Goal: Task Accomplishment & Management: Complete application form

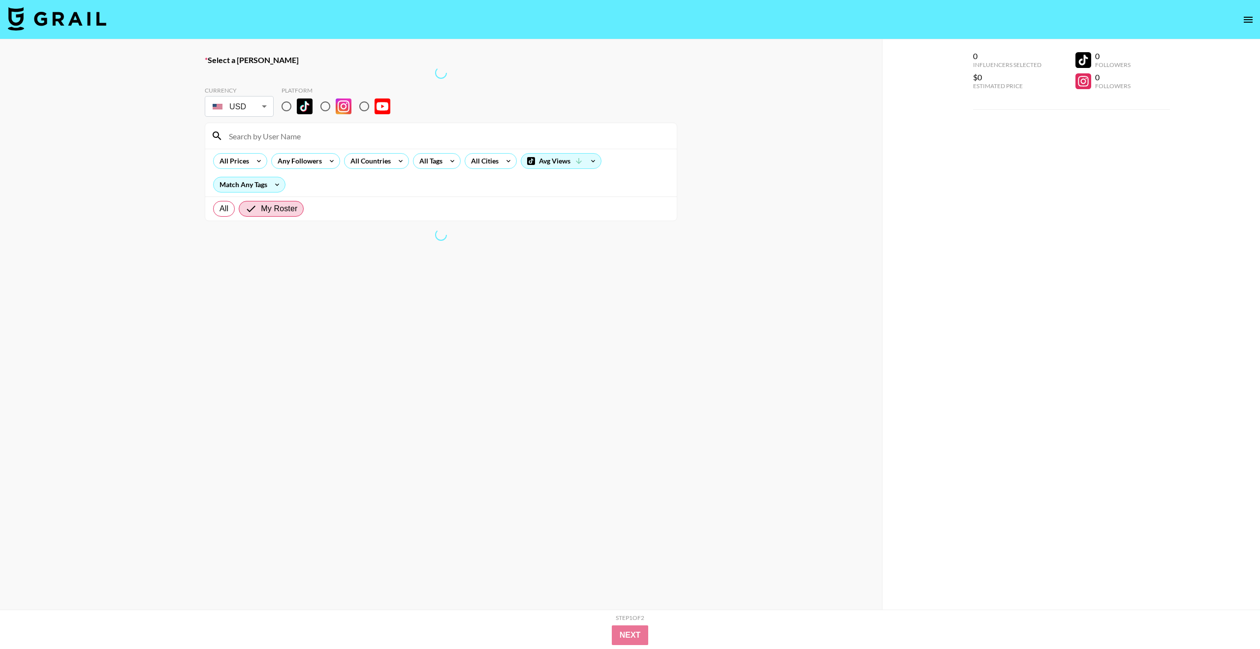
click at [292, 138] on input at bounding box center [447, 136] width 448 height 16
click at [256, 137] on input at bounding box center [447, 136] width 448 height 16
type input "kzegroup.com"
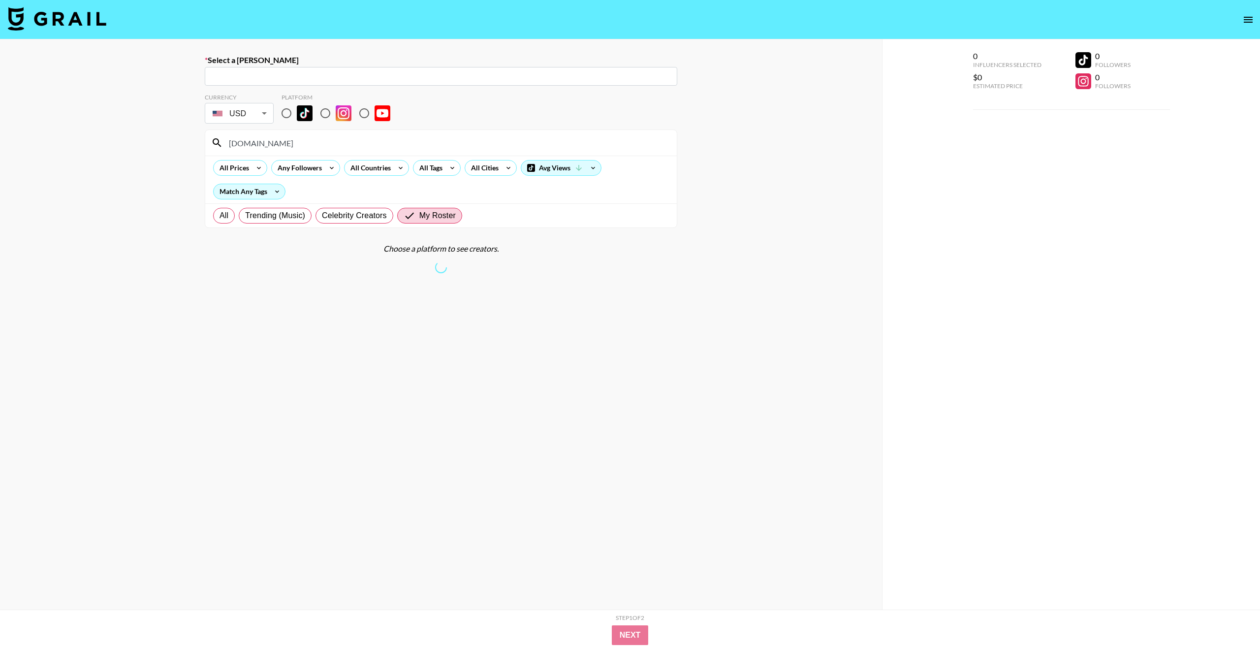
drag, startPoint x: 278, startPoint y: 139, endPoint x: 196, endPoint y: 139, distance: 81.7
click at [195, 140] on div "Select a Booker ​ Currency USD USD ​ Platform kzegroup.com All Prices Any Follo…" at bounding box center [441, 359] width 882 height 640
click at [246, 74] on input "text" at bounding box center [441, 76] width 461 height 11
click at [219, 77] on input "text" at bounding box center [441, 76] width 461 height 11
paste input "kzegroup.com"
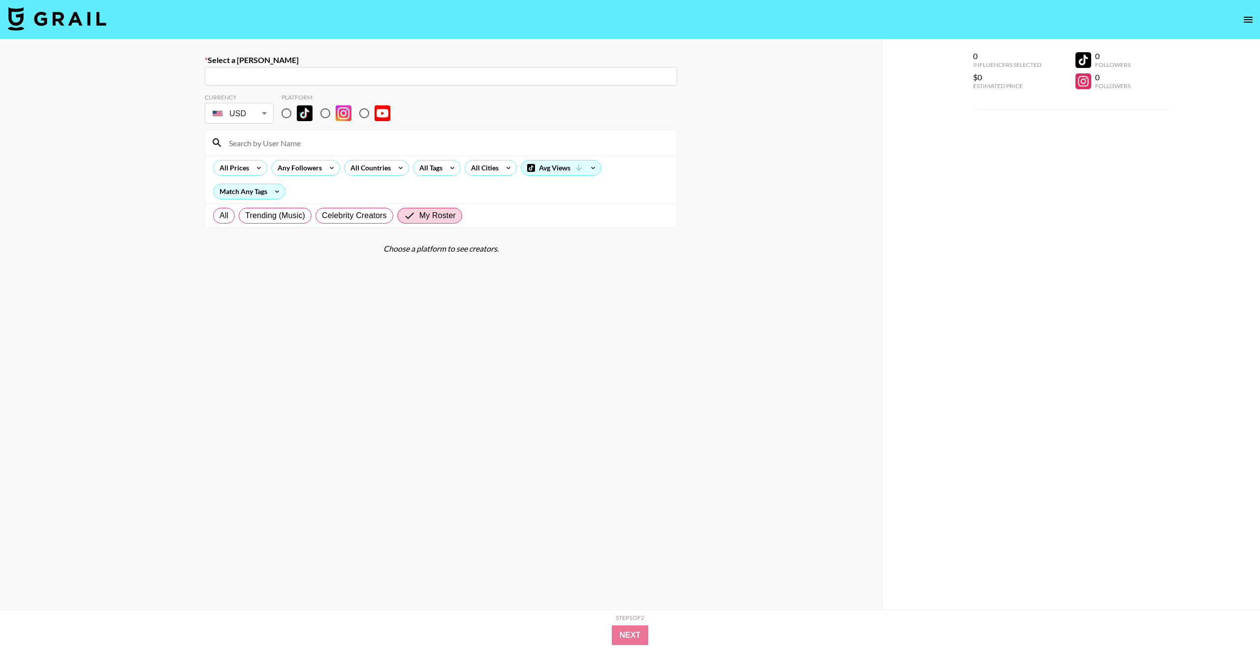
type input "kzegroup.com"
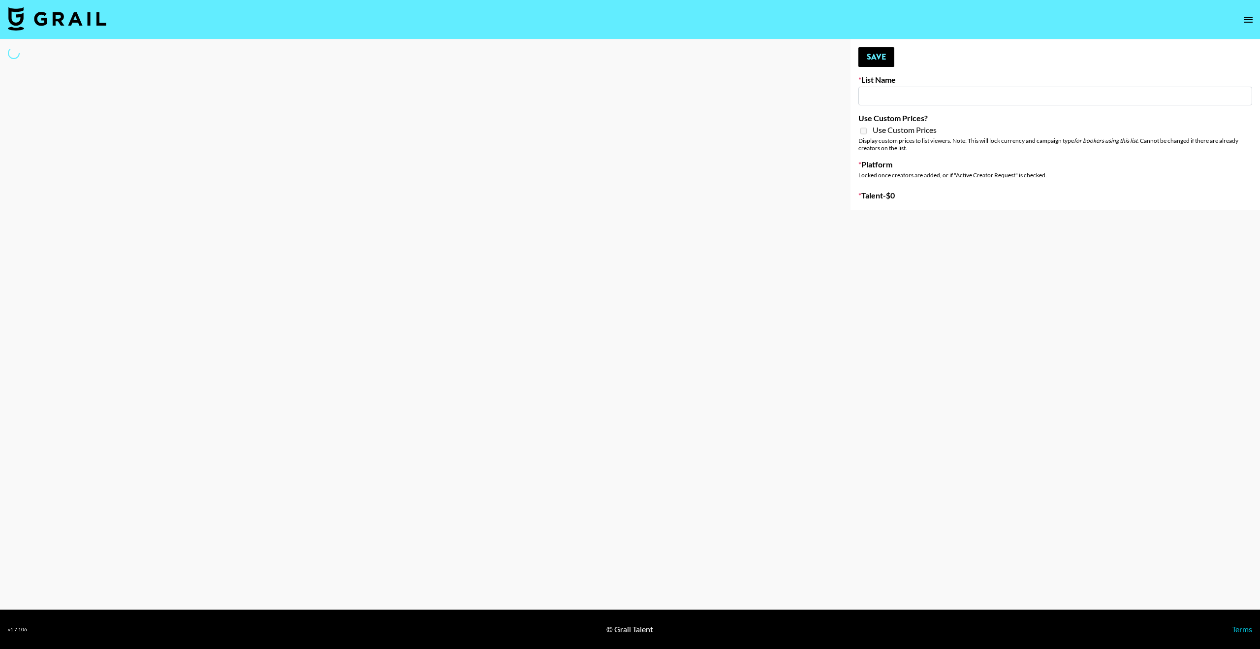
click at [891, 98] on input at bounding box center [1055, 96] width 394 height 19
type input "Evry Jewels"
checkbox input "true"
select select "Brand"
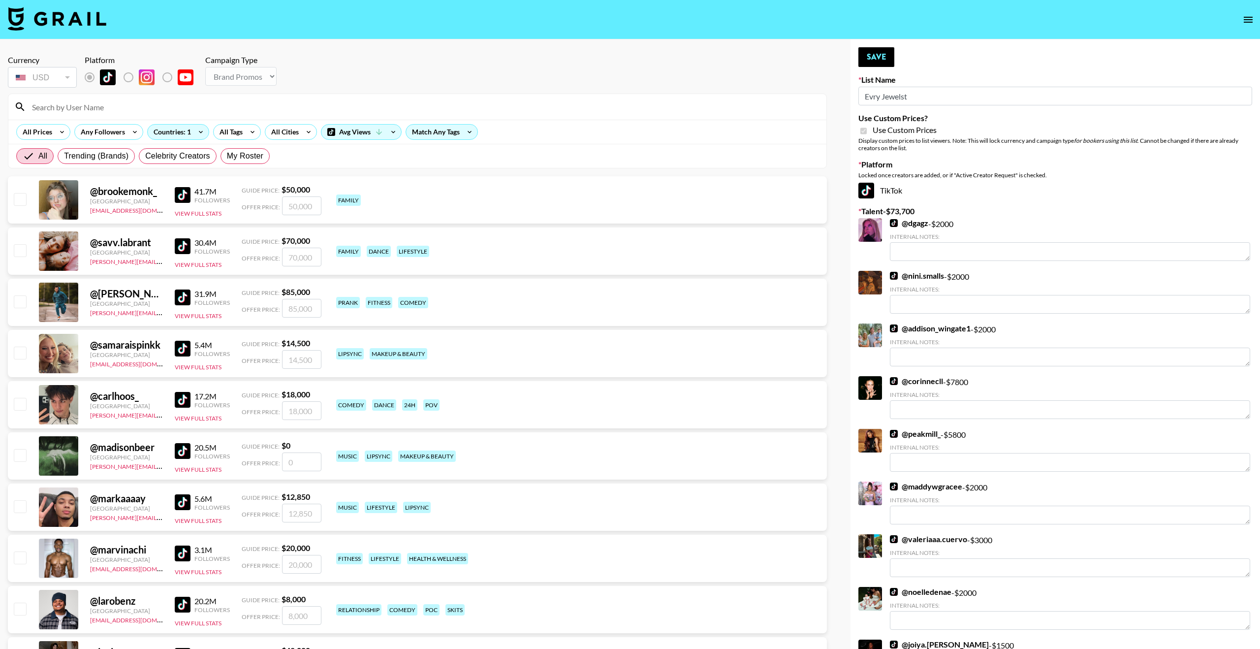
type input "Evry Jewels"
click at [653, 113] on input at bounding box center [423, 107] width 794 height 16
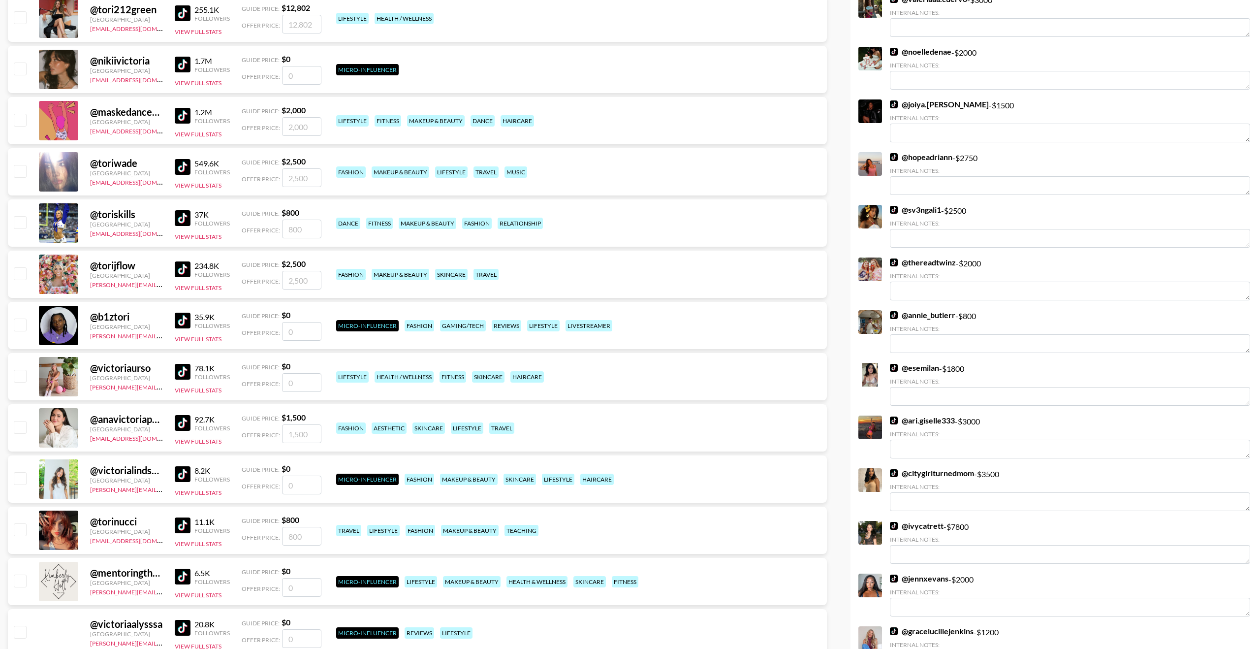
scroll to position [538, 0]
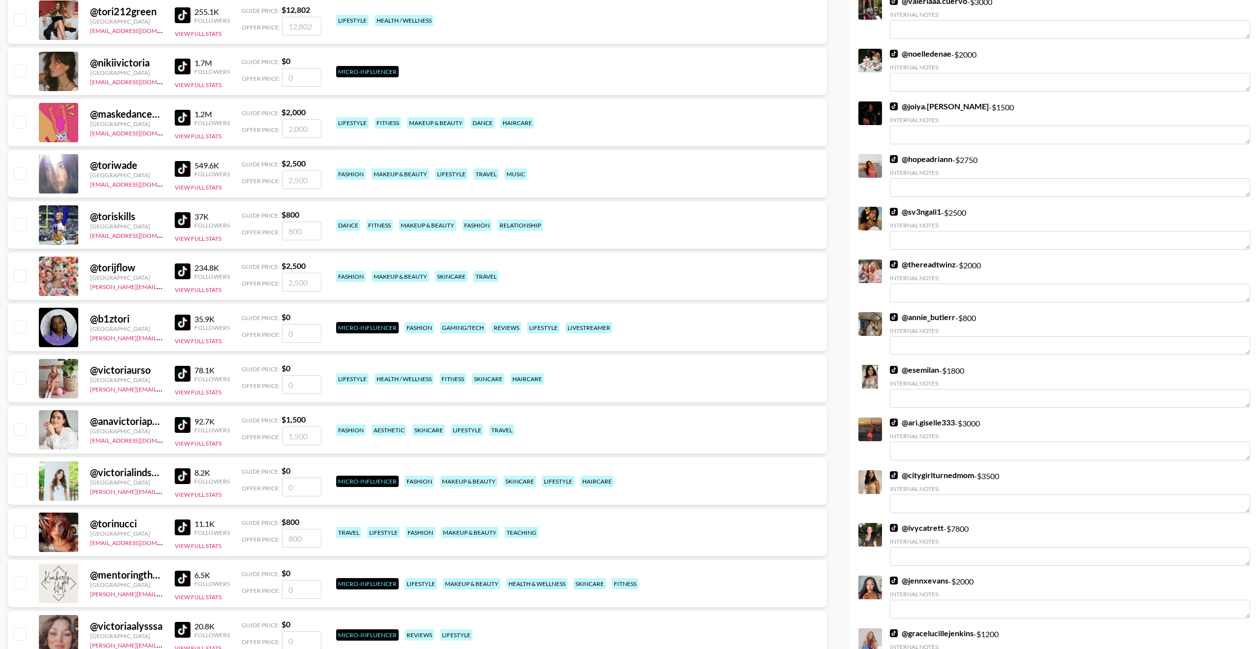
type input "tori"
click at [17, 277] on input "checkbox" at bounding box center [20, 275] width 12 height 12
checkbox input "true"
type input "2500"
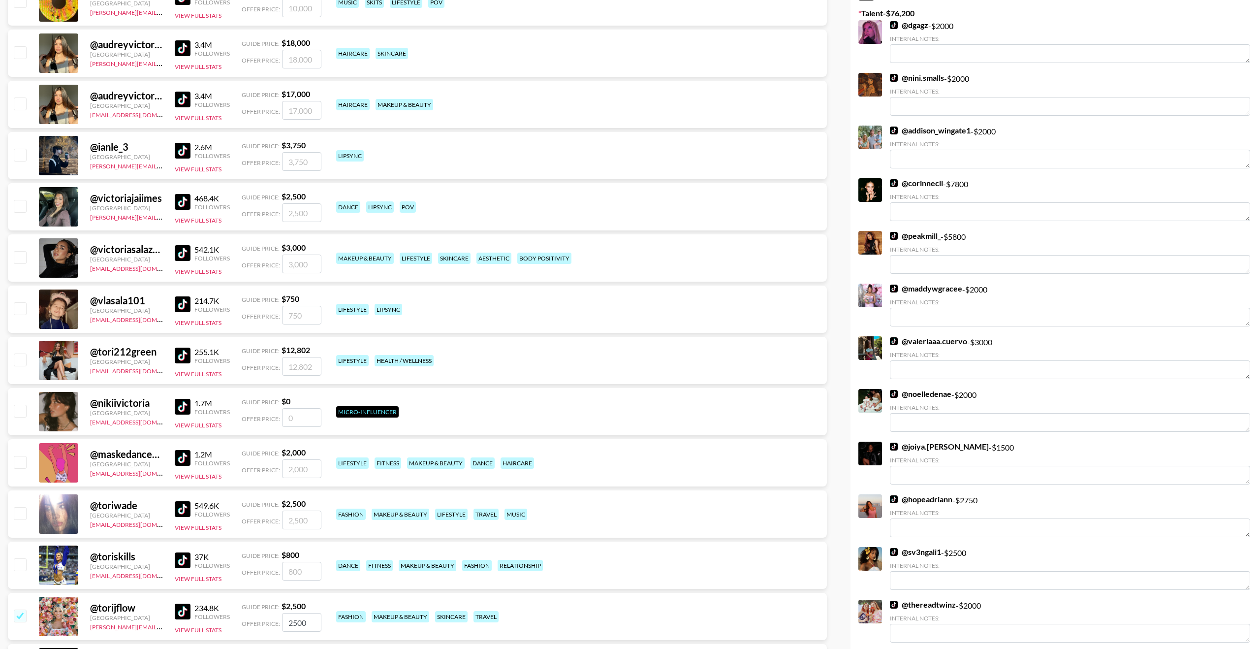
scroll to position [0, 0]
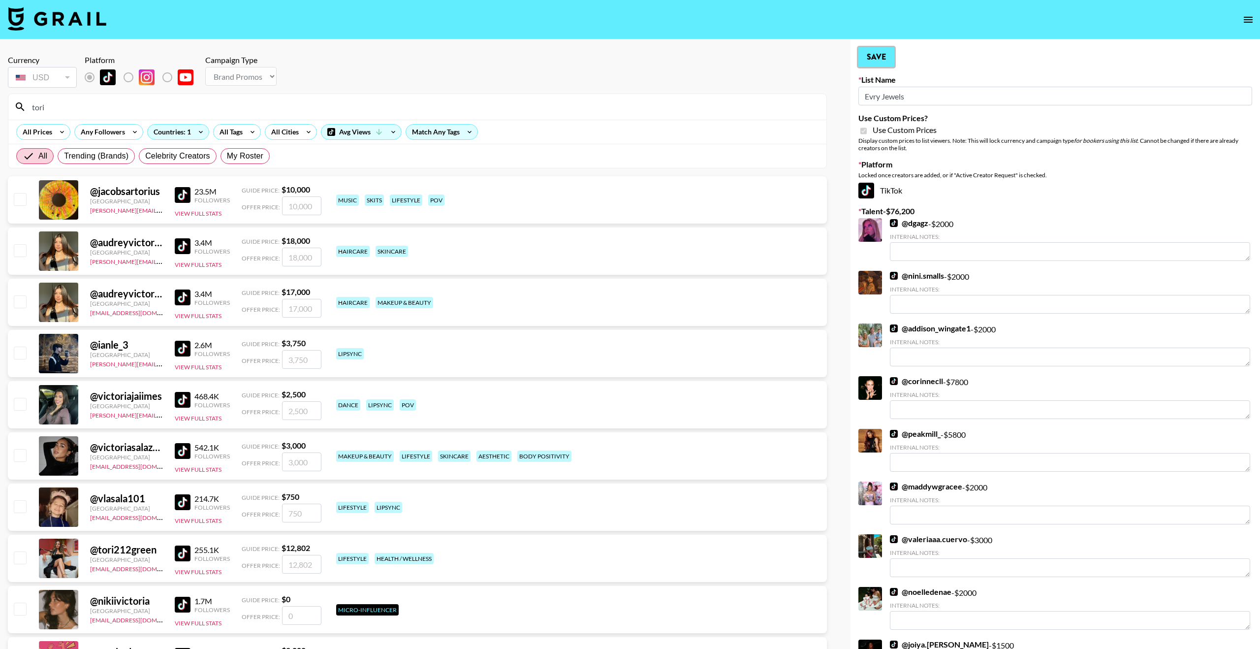
click at [875, 59] on button "Save" at bounding box center [876, 57] width 36 height 20
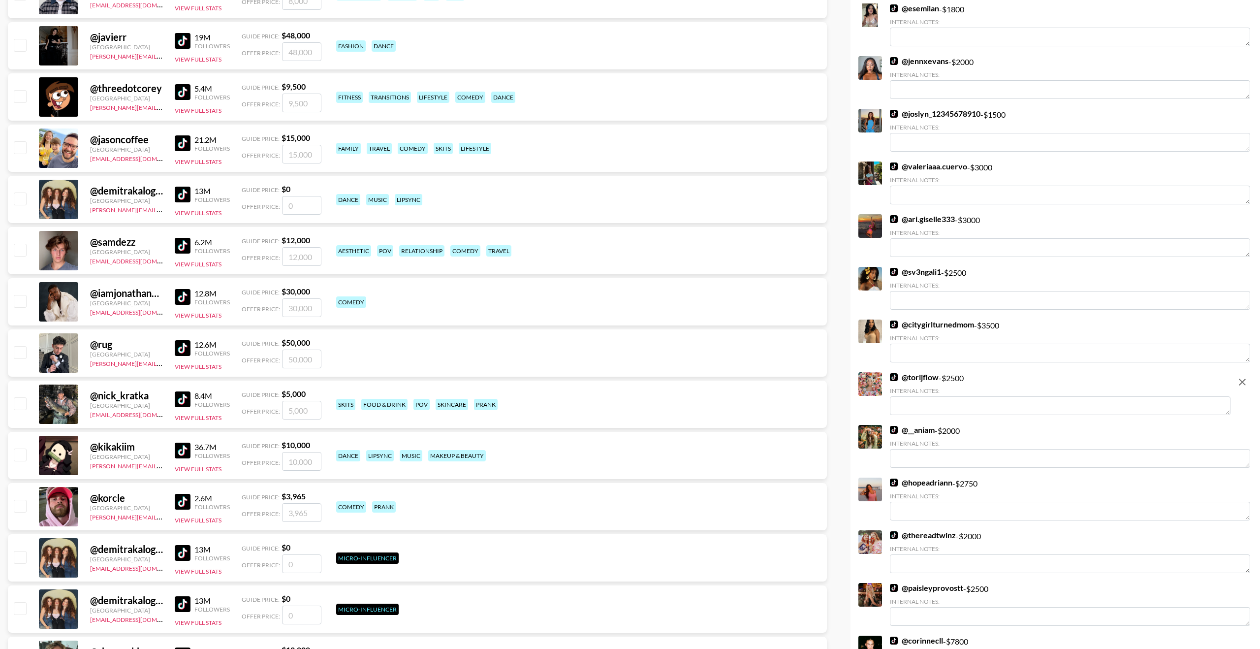
scroll to position [648, 0]
